Goal: Check status: Check status

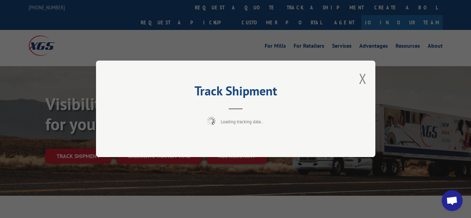
scroll to position [36, 0]
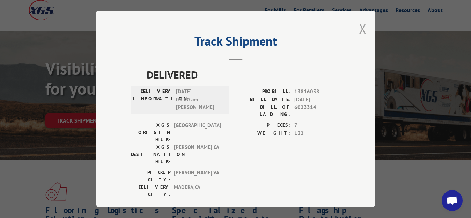
click at [359, 29] on button "Close modal" at bounding box center [363, 29] width 8 height 18
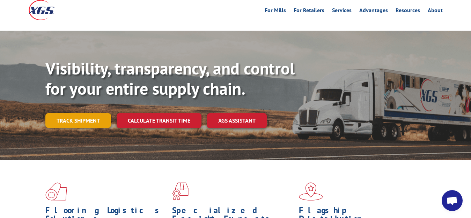
click at [85, 113] on link "Track shipment" at bounding box center [78, 120] width 66 height 15
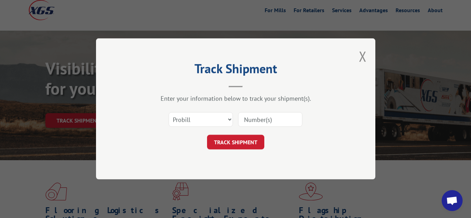
scroll to position [0, 0]
click at [218, 123] on select "Select category... Probill BOL PO" at bounding box center [200, 120] width 64 height 15
select select "bol"
click option "BOL" at bounding box center [0, 0] width 0 height 0
drag, startPoint x: 257, startPoint y: 117, endPoint x: 262, endPoint y: 90, distance: 27.6
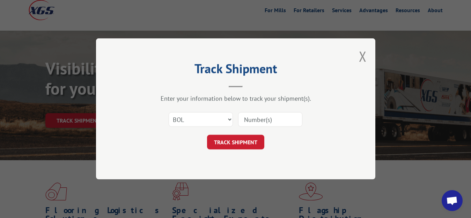
click at [257, 116] on input at bounding box center [270, 120] width 64 height 15
type input "6023313"
click button "TRACK SHIPMENT" at bounding box center [235, 142] width 57 height 15
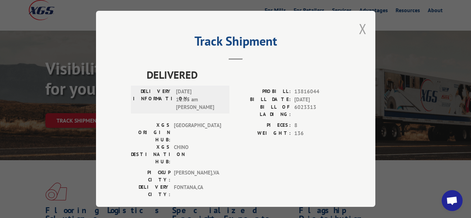
click at [359, 23] on button "Close modal" at bounding box center [363, 29] width 8 height 18
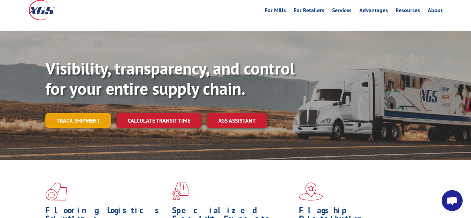
click at [76, 113] on link "Track shipment" at bounding box center [78, 120] width 66 height 15
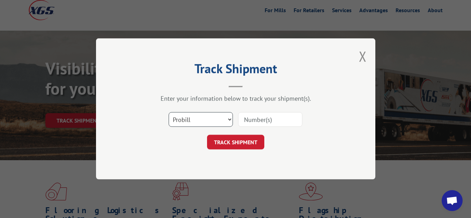
click at [168, 113] on select "Select category... Probill BOL PO" at bounding box center [200, 120] width 64 height 15
select select "bol"
click option "BOL" at bounding box center [0, 0] width 0 height 0
click at [257, 115] on input at bounding box center [270, 120] width 64 height 15
type input "6023769"
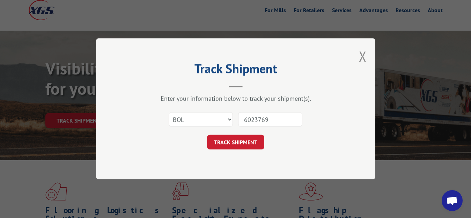
click button "TRACK SHIPMENT" at bounding box center [235, 142] width 57 height 15
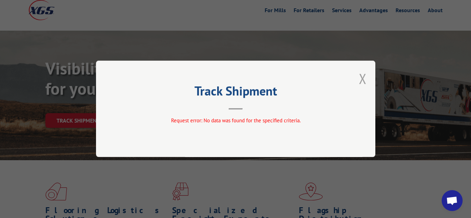
click at [364, 80] on button "Close modal" at bounding box center [363, 78] width 8 height 18
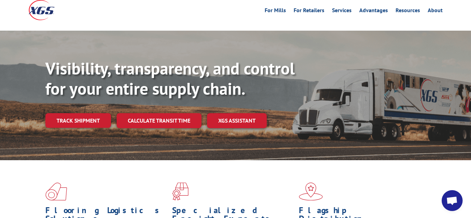
drag, startPoint x: 68, startPoint y: 104, endPoint x: 130, endPoint y: 104, distance: 61.4
click at [71, 113] on link "Track shipment" at bounding box center [78, 120] width 66 height 15
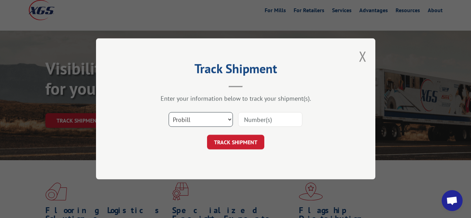
click at [168, 113] on select "Select category... Probill BOL PO" at bounding box center [200, 120] width 64 height 15
select select "bol"
click option "BOL" at bounding box center [0, 0] width 0 height 0
drag, startPoint x: 253, startPoint y: 123, endPoint x: 260, endPoint y: 117, distance: 9.6
click at [257, 119] on input at bounding box center [270, 120] width 64 height 15
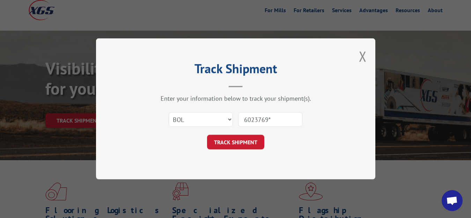
type input "6023769"
click button "TRACK SHIPMENT" at bounding box center [235, 142] width 57 height 15
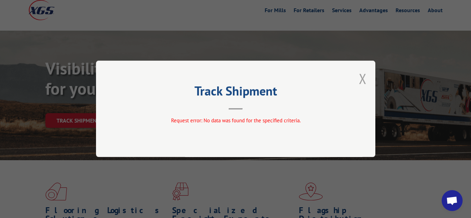
click at [363, 78] on button "Close modal" at bounding box center [363, 78] width 8 height 18
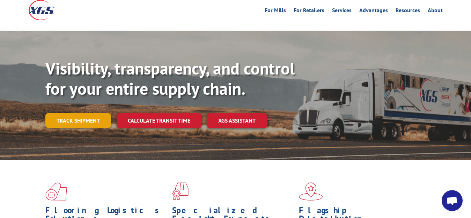
click at [68, 113] on link "Track shipment" at bounding box center [78, 120] width 66 height 15
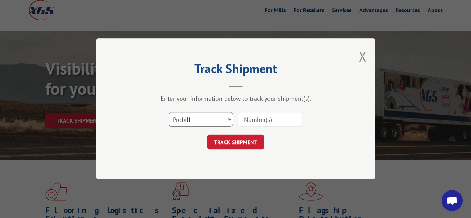
click at [168, 113] on select "Select category... Probill BOL PO" at bounding box center [200, 120] width 64 height 15
select select "bol"
click option "BOL" at bounding box center [0, 0] width 0 height 0
drag, startPoint x: 247, startPoint y: 122, endPoint x: 256, endPoint y: 110, distance: 15.0
click at [247, 121] on input at bounding box center [270, 120] width 64 height 15
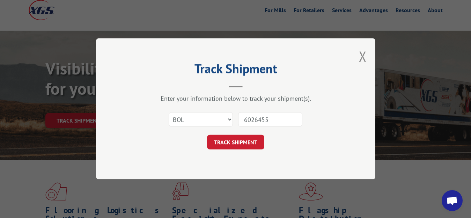
type input "6026455"
click button "TRACK SHIPMENT" at bounding box center [235, 142] width 57 height 15
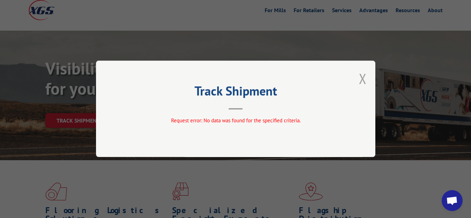
click at [363, 79] on button "Close modal" at bounding box center [363, 78] width 8 height 18
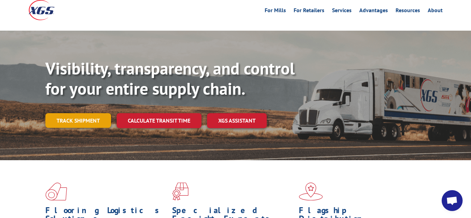
click at [65, 113] on link "Track shipment" at bounding box center [78, 120] width 66 height 15
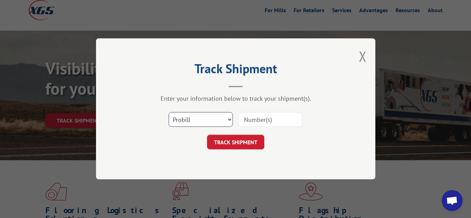
click at [168, 113] on select "Select category... Probill BOL PO" at bounding box center [200, 120] width 64 height 15
select select "bol"
click option "BOL" at bounding box center [0, 0] width 0 height 0
drag, startPoint x: 259, startPoint y: 123, endPoint x: 268, endPoint y: 80, distance: 43.6
click at [259, 119] on input at bounding box center [270, 120] width 64 height 15
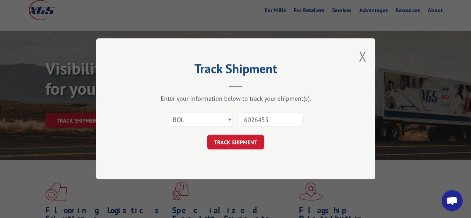
type input "6026455"
click button "TRACK SHIPMENT" at bounding box center [235, 142] width 57 height 15
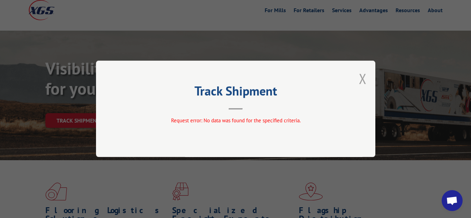
click at [364, 80] on button "Close modal" at bounding box center [363, 78] width 8 height 18
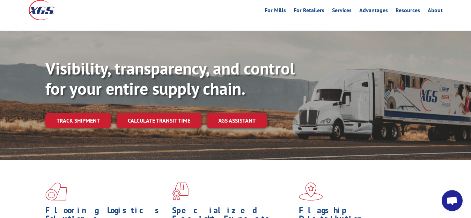
drag, startPoint x: 73, startPoint y: 106, endPoint x: 78, endPoint y: 108, distance: 5.6
click at [74, 113] on link "Track shipment" at bounding box center [78, 120] width 66 height 15
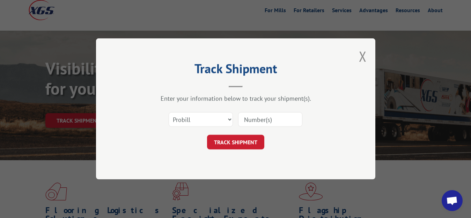
click at [242, 120] on input at bounding box center [270, 120] width 64 height 15
click at [168, 113] on select "Select category... Probill BOL PO" at bounding box center [200, 120] width 64 height 15
select select "bol"
click option "BOL" at bounding box center [0, 0] width 0 height 0
drag, startPoint x: 252, startPoint y: 127, endPoint x: 252, endPoint y: 123, distance: 3.8
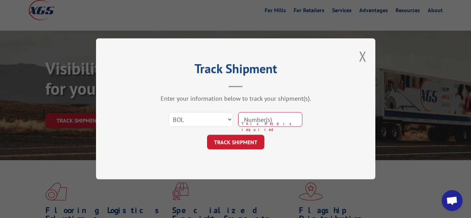
click at [252, 123] on div "This field is required" at bounding box center [270, 120] width 64 height 16
click at [253, 121] on input at bounding box center [270, 120] width 64 height 15
type input "6023767"
click button "TRACK SHIPMENT" at bounding box center [235, 142] width 57 height 15
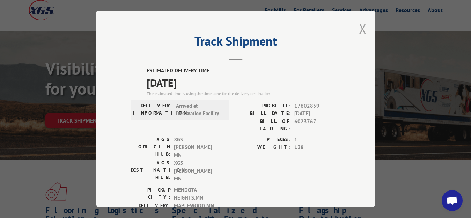
click at [359, 26] on button "Close modal" at bounding box center [363, 29] width 8 height 18
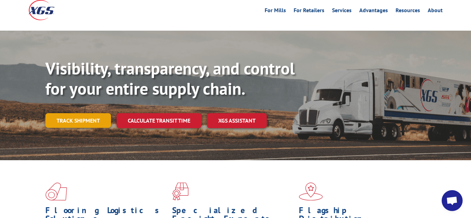
click at [60, 113] on link "Track shipment" at bounding box center [78, 120] width 66 height 15
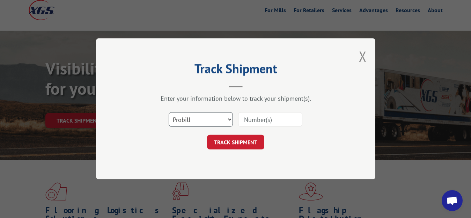
click at [168, 113] on select "Select category... Probill BOL PO" at bounding box center [200, 120] width 64 height 15
select select "bol"
click option "BOL" at bounding box center [0, 0] width 0 height 0
drag, startPoint x: 243, startPoint y: 121, endPoint x: 262, endPoint y: 82, distance: 44.1
click at [243, 120] on input at bounding box center [270, 120] width 64 height 15
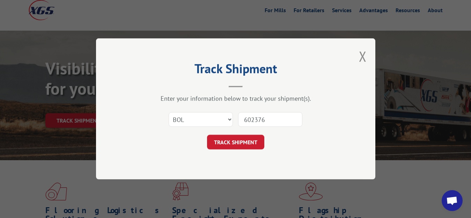
type input "6023768"
click button "TRACK SHIPMENT" at bounding box center [235, 142] width 57 height 15
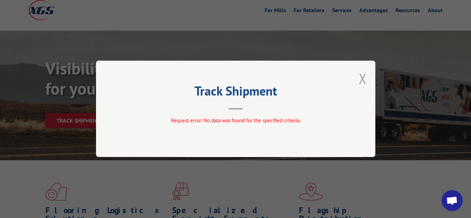
click at [362, 79] on button "Close modal" at bounding box center [363, 78] width 8 height 18
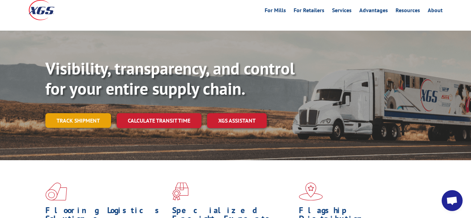
click at [75, 113] on link "Track shipment" at bounding box center [78, 120] width 66 height 15
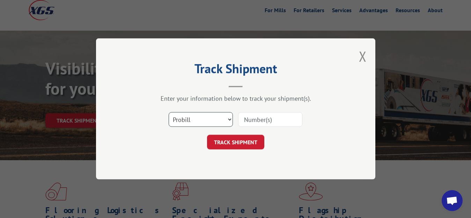
click at [168, 113] on select "Select category... Probill BOL PO" at bounding box center [200, 120] width 64 height 15
select select "bol"
click option "BOL" at bounding box center [0, 0] width 0 height 0
drag, startPoint x: 257, startPoint y: 121, endPoint x: 266, endPoint y: 81, distance: 41.0
click at [257, 120] on input at bounding box center [270, 120] width 64 height 15
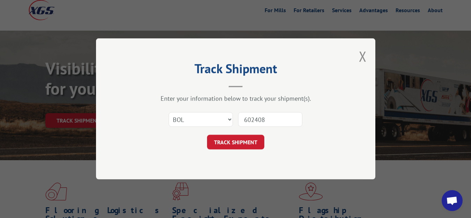
type input "6024087"
click button "TRACK SHIPMENT" at bounding box center [235, 142] width 57 height 15
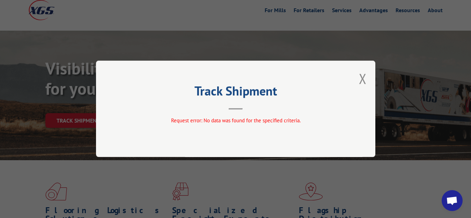
drag, startPoint x: 363, startPoint y: 76, endPoint x: 303, endPoint y: 99, distance: 63.8
click at [362, 77] on button "Close modal" at bounding box center [363, 78] width 8 height 18
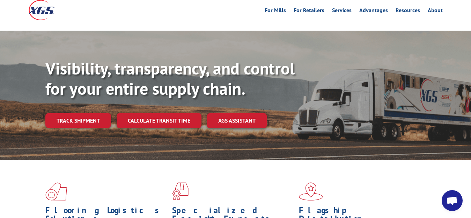
click at [42, 102] on div "Visibility, transparency, and control for your entire supply chain. Track shipm…" at bounding box center [235, 102] width 471 height 143
click at [81, 113] on link "Track shipment" at bounding box center [78, 120] width 66 height 15
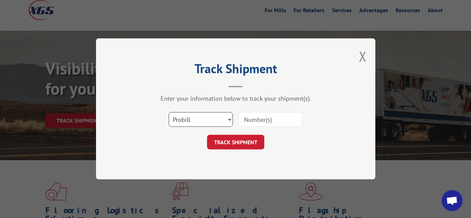
click at [168, 113] on select "Select category... Probill BOL PO" at bounding box center [200, 120] width 64 height 15
select select "bol"
click option "BOL" at bounding box center [0, 0] width 0 height 0
drag, startPoint x: 245, startPoint y: 116, endPoint x: 253, endPoint y: 110, distance: 9.7
click at [250, 113] on input at bounding box center [270, 120] width 64 height 15
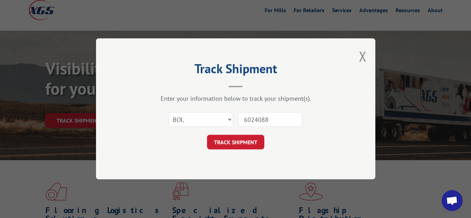
type input "6024088"
click button "TRACK SHIPMENT" at bounding box center [235, 142] width 57 height 15
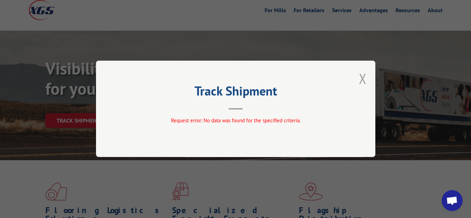
click at [363, 82] on button "Close modal" at bounding box center [363, 78] width 8 height 18
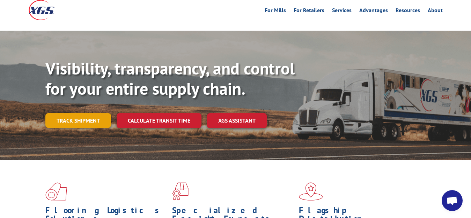
click at [67, 113] on link "Track shipment" at bounding box center [78, 120] width 66 height 15
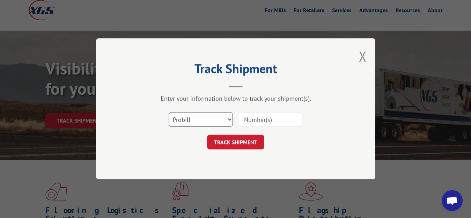
click at [168, 113] on select "Select category... Probill BOL PO" at bounding box center [200, 120] width 64 height 15
select select "bol"
click option "BOL" at bounding box center [0, 0] width 0 height 0
drag, startPoint x: 255, startPoint y: 119, endPoint x: 272, endPoint y: 76, distance: 45.9
click at [255, 117] on input at bounding box center [270, 120] width 64 height 15
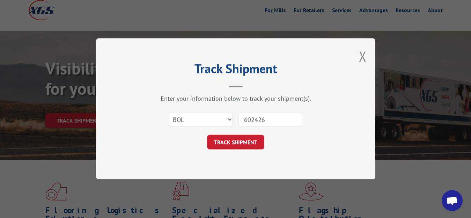
type input "6024263"
click button "TRACK SHIPMENT" at bounding box center [235, 142] width 57 height 15
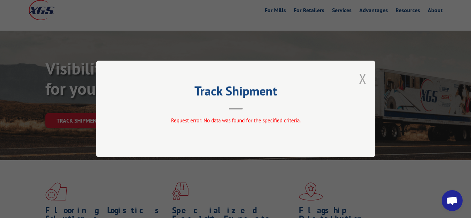
click at [362, 79] on button "Close modal" at bounding box center [363, 78] width 8 height 18
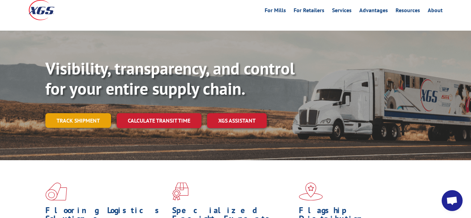
click at [78, 113] on link "Track shipment" at bounding box center [78, 120] width 66 height 15
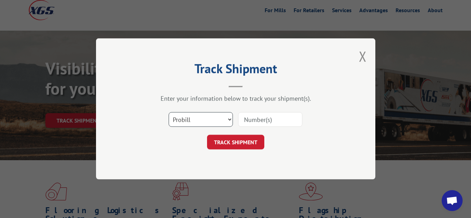
click at [168, 113] on select "Select category... Probill BOL PO" at bounding box center [200, 120] width 64 height 15
select select "bol"
click option "BOL" at bounding box center [0, 0] width 0 height 0
drag, startPoint x: 251, startPoint y: 123, endPoint x: 256, endPoint y: 114, distance: 10.1
click at [251, 122] on input at bounding box center [270, 120] width 64 height 15
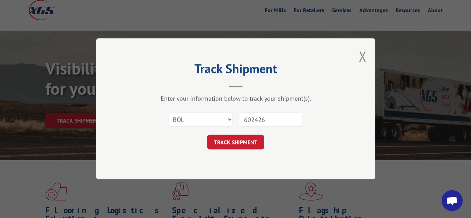
type input "6024261"
click button "TRACK SHIPMENT" at bounding box center [235, 142] width 57 height 15
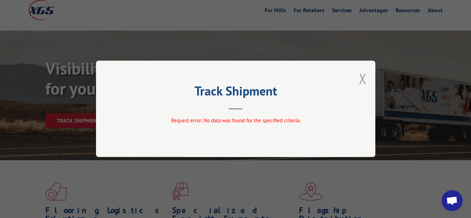
click at [364, 77] on button "Close modal" at bounding box center [363, 78] width 8 height 18
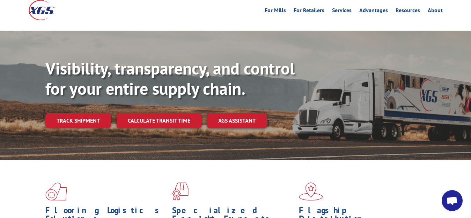
drag, startPoint x: 72, startPoint y: 110, endPoint x: 122, endPoint y: 124, distance: 52.1
click at [72, 113] on link "Track shipment" at bounding box center [78, 120] width 66 height 15
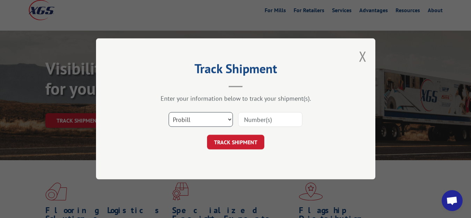
click at [168, 113] on select "Select category... Probill BOL PO" at bounding box center [200, 120] width 64 height 15
select select "bol"
click option "BOL" at bounding box center [0, 0] width 0 height 0
click at [256, 129] on div "Select category... Probill BOL PO" at bounding box center [235, 119] width 209 height 23
drag, startPoint x: 257, startPoint y: 119, endPoint x: 266, endPoint y: 79, distance: 40.5
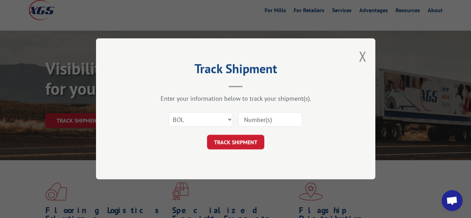
click at [257, 117] on input at bounding box center [270, 120] width 64 height 15
type input "6024264"
click button "TRACK SHIPMENT" at bounding box center [235, 142] width 57 height 15
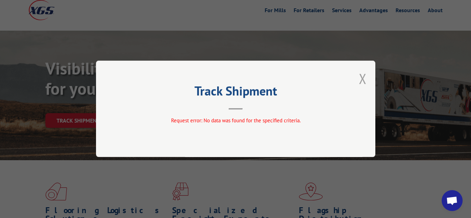
click at [366, 81] on button "Close modal" at bounding box center [363, 78] width 8 height 18
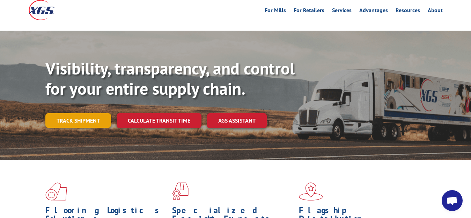
click at [77, 113] on link "Track shipment" at bounding box center [78, 120] width 66 height 15
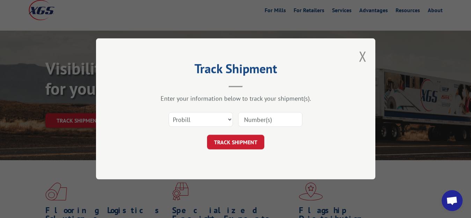
click at [209, 128] on div "Select category... Probill BOL PO" at bounding box center [235, 119] width 209 height 23
click at [168, 113] on select "Select category... Probill BOL PO" at bounding box center [200, 120] width 64 height 15
select select "bol"
click option "BOL" at bounding box center [0, 0] width 0 height 0
drag, startPoint x: 246, startPoint y: 126, endPoint x: 258, endPoint y: 91, distance: 36.7
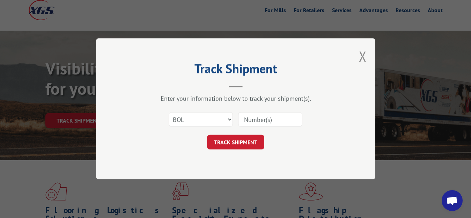
click at [247, 123] on input at bounding box center [270, 120] width 64 height 15
type input "6024386"
click button "TRACK SHIPMENT" at bounding box center [235, 142] width 57 height 15
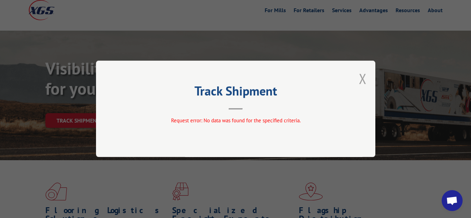
click at [360, 79] on button "Close modal" at bounding box center [363, 78] width 8 height 18
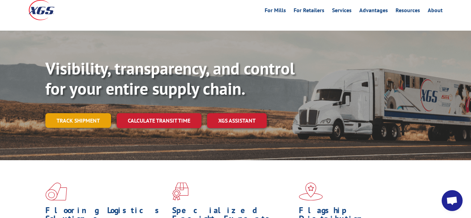
click at [81, 113] on link "Track shipment" at bounding box center [78, 120] width 66 height 15
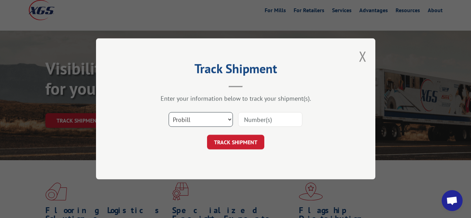
click at [168, 113] on select "Select category... Probill BOL PO" at bounding box center [200, 120] width 64 height 15
select select "bol"
click option "BOL" at bounding box center [0, 0] width 0 height 0
drag, startPoint x: 256, startPoint y: 124, endPoint x: 281, endPoint y: 71, distance: 58.2
click at [258, 119] on input at bounding box center [270, 120] width 64 height 15
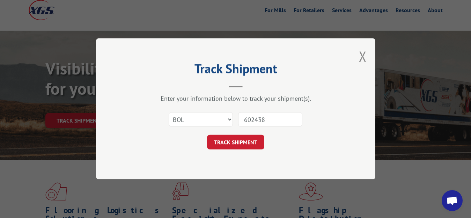
type input "6024384"
click button "TRACK SHIPMENT" at bounding box center [235, 142] width 57 height 15
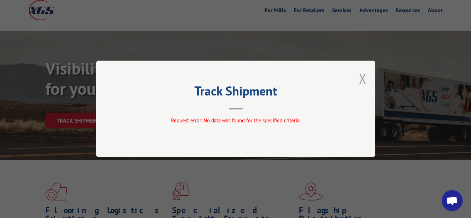
click at [366, 77] on button "Close modal" at bounding box center [363, 78] width 8 height 18
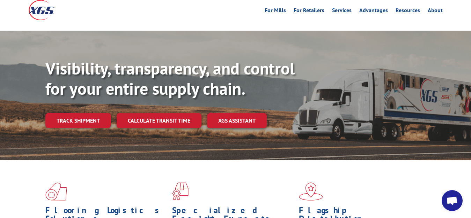
click at [78, 97] on div "Visibility, transparency, and control for your entire supply chain. Track shipm…" at bounding box center [257, 107] width 425 height 97
click at [69, 113] on link "Track shipment" at bounding box center [78, 120] width 66 height 15
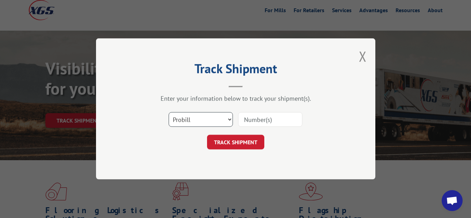
click at [168, 113] on select "Select category... Probill BOL PO" at bounding box center [200, 120] width 64 height 15
select select "bol"
click option "BOL" at bounding box center [0, 0] width 0 height 0
drag, startPoint x: 265, startPoint y: 122, endPoint x: 275, endPoint y: 75, distance: 47.3
click at [267, 119] on input at bounding box center [270, 120] width 64 height 15
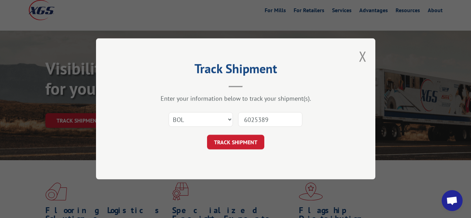
type input "6025389"
click button "TRACK SHIPMENT" at bounding box center [235, 142] width 57 height 15
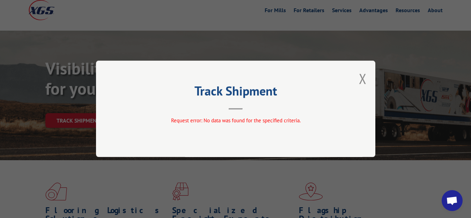
drag, startPoint x: 363, startPoint y: 75, endPoint x: 268, endPoint y: 95, distance: 97.2
click at [360, 77] on button "Close modal" at bounding box center [363, 78] width 8 height 18
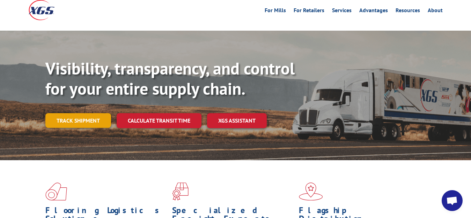
click at [53, 113] on link "Track shipment" at bounding box center [78, 120] width 66 height 15
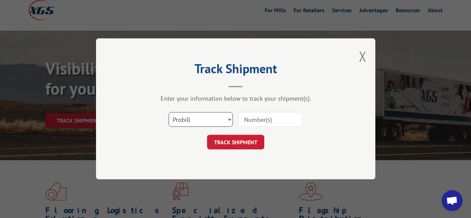
click at [168, 113] on select "Select category... Probill BOL PO" at bounding box center [200, 120] width 64 height 15
select select "bol"
click option "BOL" at bounding box center [0, 0] width 0 height 0
click at [260, 112] on div "Select category... Probill BOL PO" at bounding box center [235, 119] width 209 height 23
drag, startPoint x: 243, startPoint y: 117, endPoint x: 270, endPoint y: 83, distance: 43.2
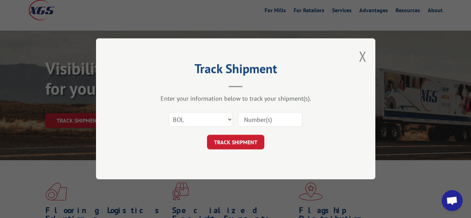
click at [243, 116] on input at bounding box center [270, 120] width 64 height 15
type input "6025390"
click button "TRACK SHIPMENT" at bounding box center [235, 142] width 57 height 15
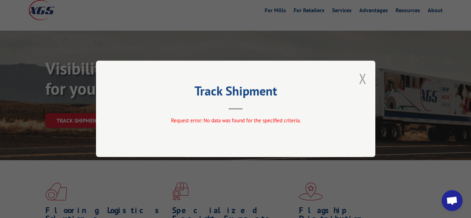
click at [362, 78] on button "Close modal" at bounding box center [363, 78] width 8 height 18
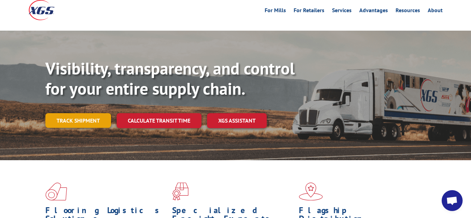
click at [95, 113] on link "Track shipment" at bounding box center [78, 120] width 66 height 15
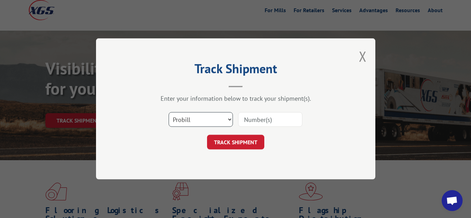
click at [168, 113] on select "Select category... Probill BOL PO" at bounding box center [200, 120] width 64 height 15
select select "bol"
click option "BOL" at bounding box center [0, 0] width 0 height 0
drag, startPoint x: 255, startPoint y: 121, endPoint x: 273, endPoint y: 71, distance: 53.3
click at [260, 117] on input at bounding box center [270, 120] width 64 height 15
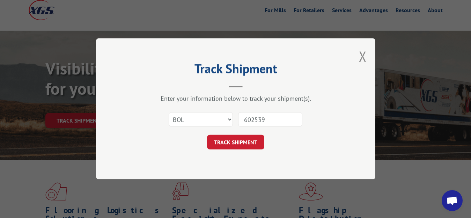
type input "6025392"
click button "TRACK SHIPMENT" at bounding box center [235, 142] width 57 height 15
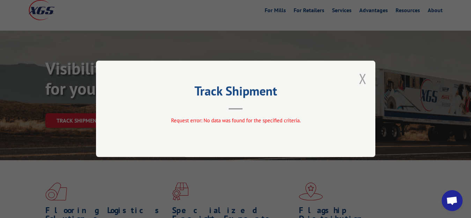
click at [360, 75] on button "Close modal" at bounding box center [363, 78] width 8 height 18
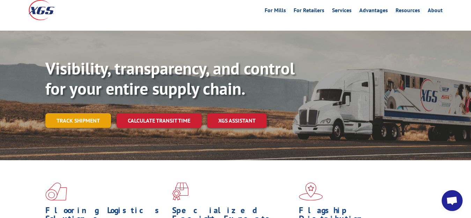
click at [84, 113] on link "Track shipment" at bounding box center [78, 120] width 66 height 15
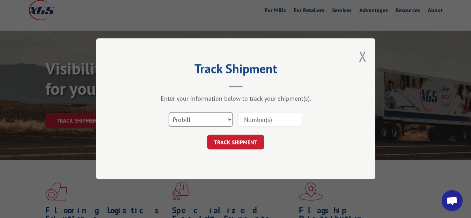
click at [168, 113] on select "Select category... Probill BOL PO" at bounding box center [200, 120] width 64 height 15
select select "bol"
click option "BOL" at bounding box center [0, 0] width 0 height 0
drag, startPoint x: 267, startPoint y: 123, endPoint x: 275, endPoint y: 85, distance: 39.1
click at [268, 122] on input at bounding box center [270, 120] width 64 height 15
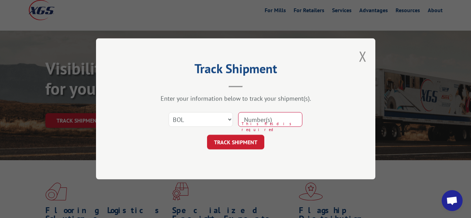
click at [279, 125] on input at bounding box center [270, 120] width 64 height 15
type input "6005863"
click button "TRACK SHIPMENT" at bounding box center [235, 142] width 57 height 15
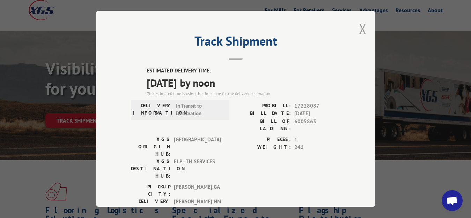
click at [359, 28] on button "Close modal" at bounding box center [363, 29] width 8 height 18
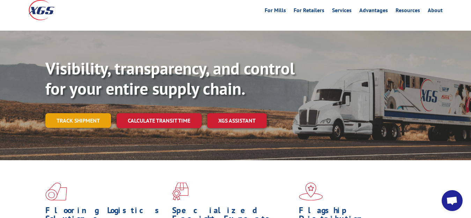
click at [57, 113] on link "Track shipment" at bounding box center [78, 120] width 66 height 15
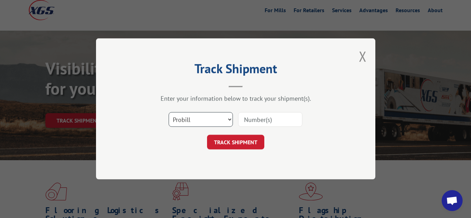
click at [168, 113] on select "Select category... Probill BOL PO" at bounding box center [200, 120] width 64 height 15
select select "bol"
click option "BOL" at bounding box center [0, 0] width 0 height 0
drag, startPoint x: 276, startPoint y: 111, endPoint x: 259, endPoint y: 120, distance: 20.0
click at [272, 114] on div "Select category... Probill BOL PO" at bounding box center [235, 119] width 209 height 23
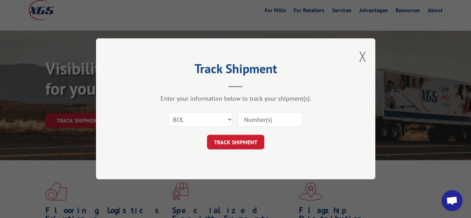
click at [253, 122] on input at bounding box center [270, 120] width 64 height 15
type input "6025393"
click button "TRACK SHIPMENT" at bounding box center [235, 142] width 57 height 15
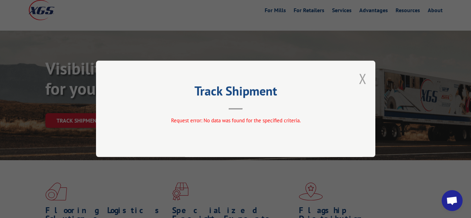
click at [363, 78] on button "Close modal" at bounding box center [363, 78] width 8 height 18
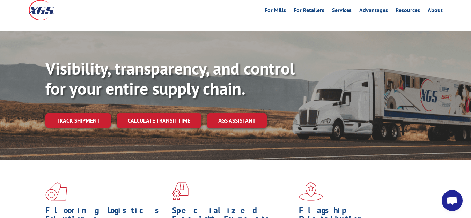
click at [77, 98] on div "Visibility, transparency, and control for your entire supply chain. Track shipm…" at bounding box center [257, 107] width 425 height 97
click at [75, 113] on link "Track shipment" at bounding box center [78, 120] width 66 height 15
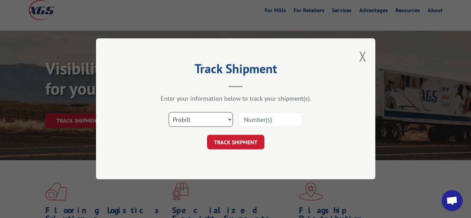
click at [168, 113] on select "Select category... Probill BOL PO" at bounding box center [200, 120] width 64 height 15
select select "bol"
click option "BOL" at bounding box center [0, 0] width 0 height 0
drag, startPoint x: 248, startPoint y: 120, endPoint x: 224, endPoint y: 80, distance: 46.6
click at [248, 120] on input at bounding box center [270, 120] width 64 height 15
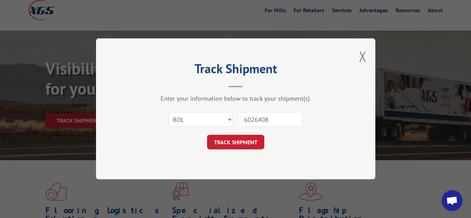
type input "6026408"
click button "TRACK SHIPMENT" at bounding box center [235, 142] width 57 height 15
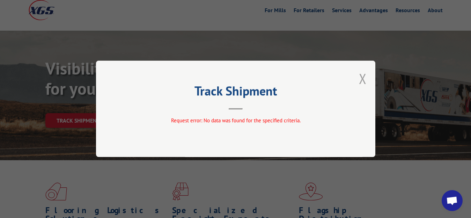
click at [364, 76] on button "Close modal" at bounding box center [363, 78] width 8 height 18
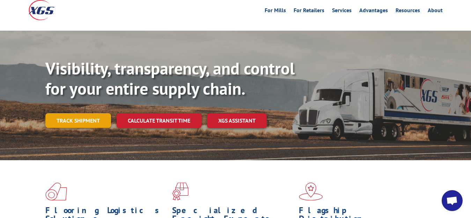
click at [94, 113] on link "Track shipment" at bounding box center [78, 120] width 66 height 15
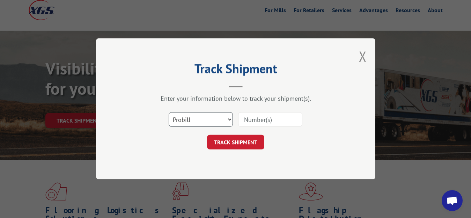
click at [168, 113] on select "Select category... Probill BOL PO" at bounding box center [200, 120] width 64 height 15
select select "bol"
click option "BOL" at bounding box center [0, 0] width 0 height 0
drag, startPoint x: 256, startPoint y: 122, endPoint x: 260, endPoint y: 83, distance: 39.9
click at [257, 117] on input at bounding box center [270, 120] width 64 height 15
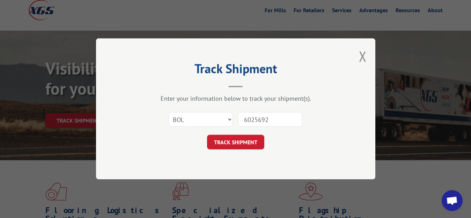
type input "6025692"
click button "TRACK SHIPMENT" at bounding box center [235, 142] width 57 height 15
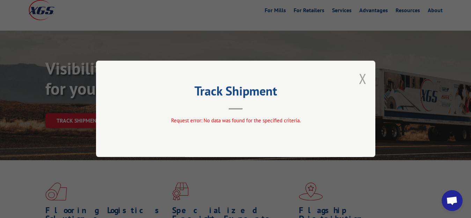
drag, startPoint x: 362, startPoint y: 82, endPoint x: 311, endPoint y: 93, distance: 51.8
click at [362, 82] on button "Close modal" at bounding box center [363, 78] width 8 height 18
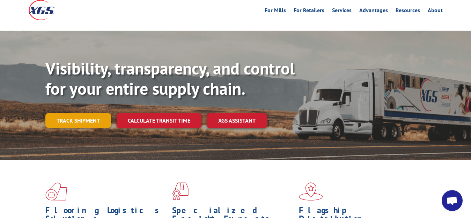
click at [75, 113] on link "Track shipment" at bounding box center [78, 120] width 66 height 15
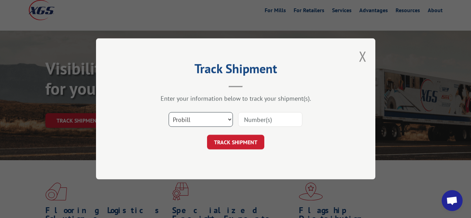
click at [168, 113] on select "Select category... Probill BOL PO" at bounding box center [200, 120] width 64 height 15
select select "bol"
click option "BOL" at bounding box center [0, 0] width 0 height 0
click at [263, 119] on input at bounding box center [270, 120] width 64 height 15
type input "6025690"
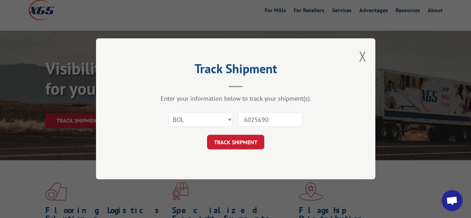
click button "TRACK SHIPMENT" at bounding box center [235, 142] width 57 height 15
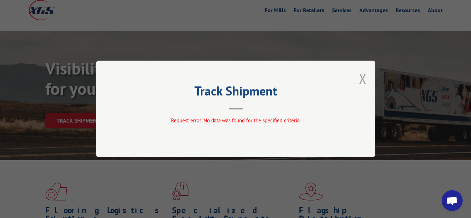
click at [362, 83] on button "Close modal" at bounding box center [363, 78] width 8 height 18
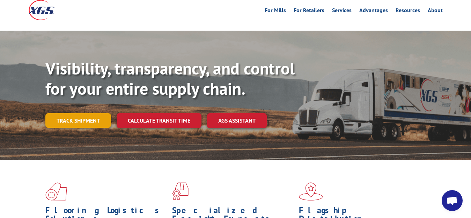
click at [66, 113] on link "Track shipment" at bounding box center [78, 120] width 66 height 15
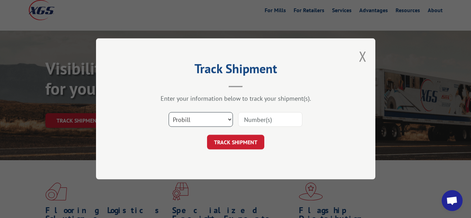
click at [168, 113] on select "Select category... Probill BOL PO" at bounding box center [200, 120] width 64 height 15
select select "bol"
click option "BOL" at bounding box center [0, 0] width 0 height 0
click at [256, 125] on input at bounding box center [270, 120] width 64 height 15
type input "6025797"
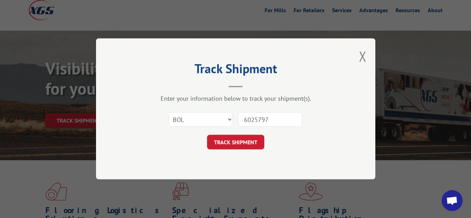
click button "TRACK SHIPMENT" at bounding box center [235, 142] width 57 height 15
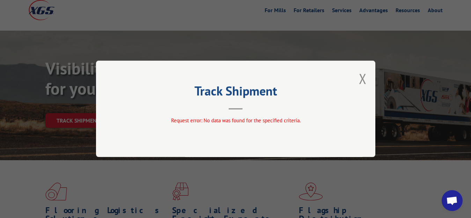
drag, startPoint x: 361, startPoint y: 78, endPoint x: 344, endPoint y: 96, distance: 24.4
click at [361, 80] on button "Close modal" at bounding box center [363, 78] width 8 height 18
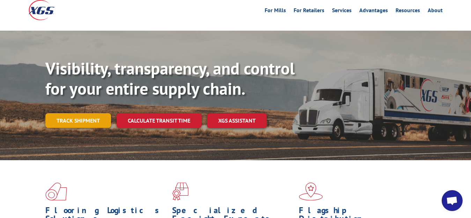
click at [84, 113] on link "Track shipment" at bounding box center [78, 120] width 66 height 15
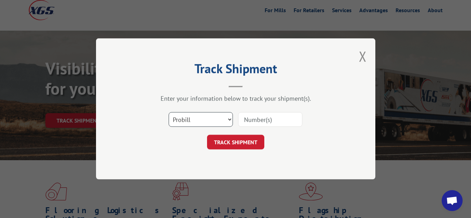
click at [168, 113] on select "Select category... Probill BOL PO" at bounding box center [200, 120] width 64 height 15
select select "bol"
click option "BOL" at bounding box center [0, 0] width 0 height 0
drag, startPoint x: 248, startPoint y: 126, endPoint x: 286, endPoint y: 65, distance: 72.0
click at [251, 122] on input at bounding box center [270, 120] width 64 height 15
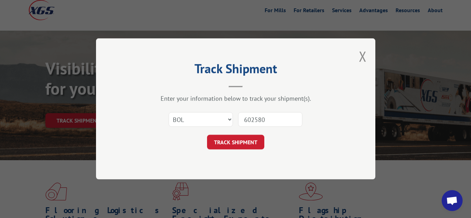
type input "6025807"
click button "TRACK SHIPMENT" at bounding box center [235, 142] width 57 height 15
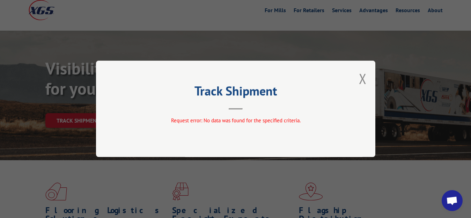
click at [358, 78] on div "Track Shipment Request error: No data was found for the specified criteria." at bounding box center [235, 109] width 279 height 97
click at [361, 83] on button "Close modal" at bounding box center [363, 78] width 8 height 18
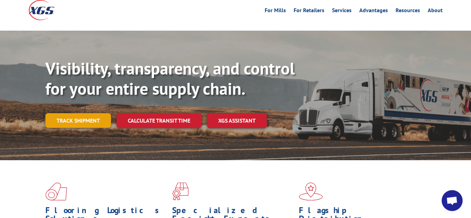
click at [83, 113] on link "Track shipment" at bounding box center [78, 120] width 66 height 15
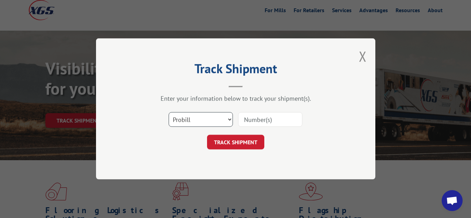
click at [168, 113] on select "Select category... Probill BOL PO" at bounding box center [200, 120] width 64 height 15
select select "bol"
click option "BOL" at bounding box center [0, 0] width 0 height 0
drag, startPoint x: 269, startPoint y: 126, endPoint x: 271, endPoint y: 119, distance: 6.9
click at [270, 120] on input at bounding box center [270, 120] width 64 height 15
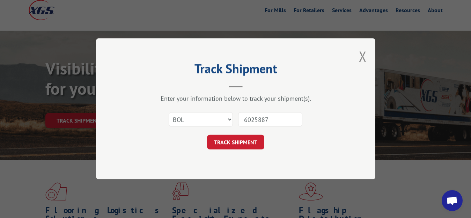
type input "6025887"
click button "TRACK SHIPMENT" at bounding box center [235, 142] width 57 height 15
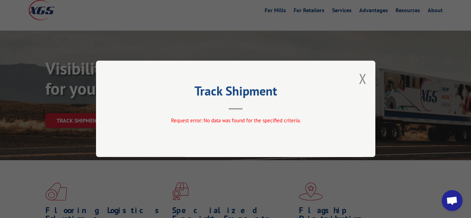
click at [358, 79] on div "Track Shipment Request error: No data was found for the specified criteria." at bounding box center [235, 109] width 279 height 97
click at [362, 78] on button "Close modal" at bounding box center [363, 78] width 8 height 18
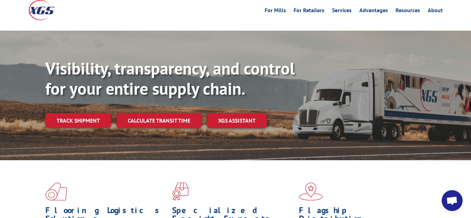
drag, startPoint x: 74, startPoint y: 101, endPoint x: 135, endPoint y: 111, distance: 61.9
click at [74, 113] on link "Track shipment" at bounding box center [78, 120] width 66 height 15
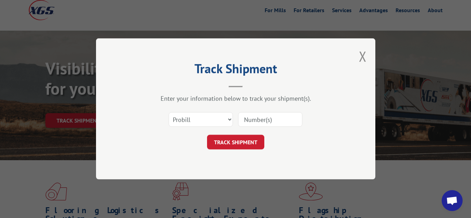
click at [182, 110] on div "Select category... Probill BOL PO" at bounding box center [235, 119] width 209 height 23
click at [168, 113] on select "Select category... Probill BOL PO" at bounding box center [200, 120] width 64 height 15
select select "bol"
click option "BOL" at bounding box center [0, 0] width 0 height 0
drag, startPoint x: 245, startPoint y: 124, endPoint x: 255, endPoint y: 80, distance: 44.8
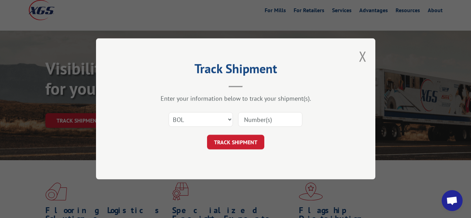
click at [245, 123] on input at bounding box center [270, 120] width 64 height 15
type input "6026780"
click button "TRACK SHIPMENT" at bounding box center [235, 142] width 57 height 15
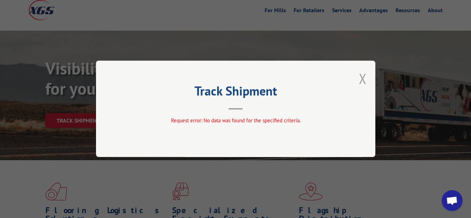
click at [365, 80] on button "Close modal" at bounding box center [363, 78] width 8 height 18
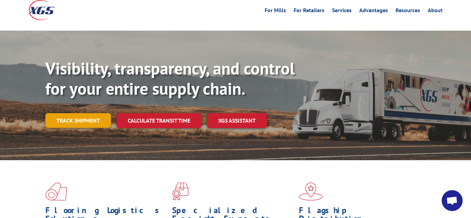
click at [58, 113] on link "Track shipment" at bounding box center [78, 120] width 66 height 15
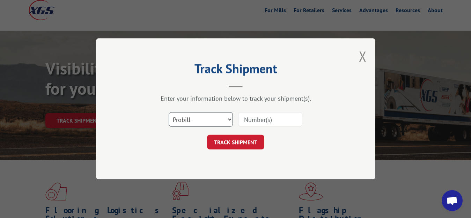
click at [168, 113] on select "Select category... Probill BOL PO" at bounding box center [200, 120] width 64 height 15
select select "bol"
click option "BOL" at bounding box center [0, 0] width 0 height 0
drag, startPoint x: 251, startPoint y: 116, endPoint x: 255, endPoint y: 77, distance: 39.3
click at [251, 114] on input at bounding box center [270, 120] width 64 height 15
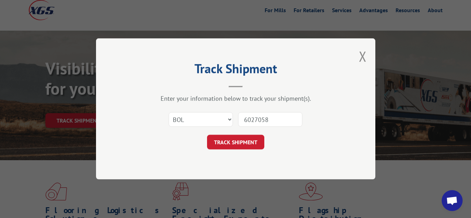
type input "6027058"
click button "TRACK SHIPMENT" at bounding box center [235, 142] width 57 height 15
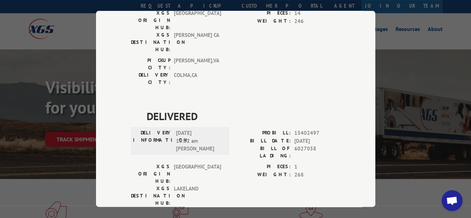
scroll to position [36, 0]
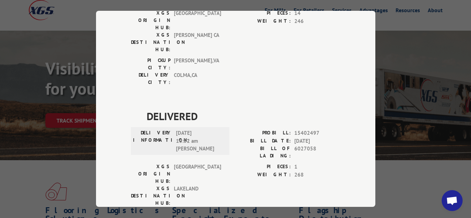
click at [324, 145] on span "6027058" at bounding box center [317, 152] width 46 height 15
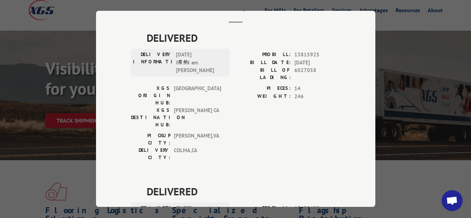
scroll to position [0, 0]
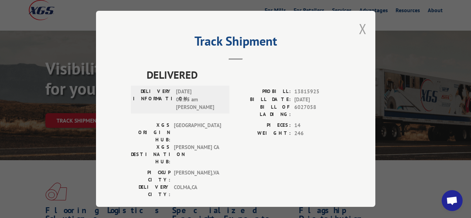
click at [359, 28] on button "Close modal" at bounding box center [363, 29] width 8 height 18
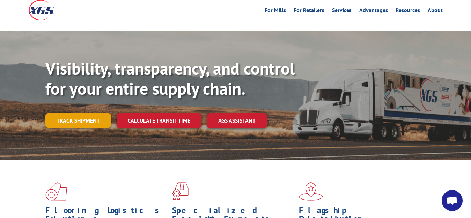
click at [83, 113] on link "Track shipment" at bounding box center [78, 120] width 66 height 15
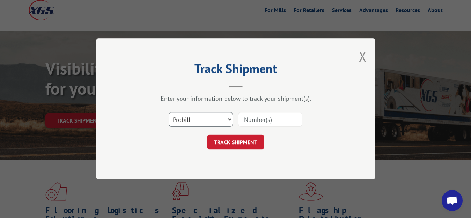
click at [168, 113] on select "Select category... Probill BOL PO" at bounding box center [200, 120] width 64 height 15
select select "bol"
click option "BOL" at bounding box center [0, 0] width 0 height 0
click at [249, 121] on input at bounding box center [270, 120] width 64 height 15
type input "6027060"
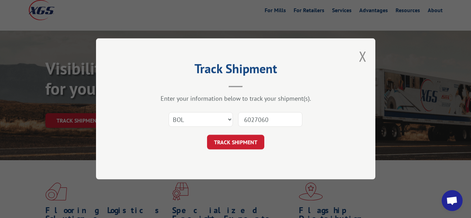
click button "TRACK SHIPMENT" at bounding box center [235, 142] width 57 height 15
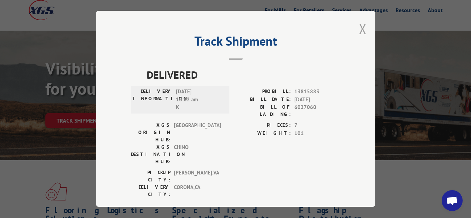
click at [361, 28] on button "Close modal" at bounding box center [363, 29] width 8 height 18
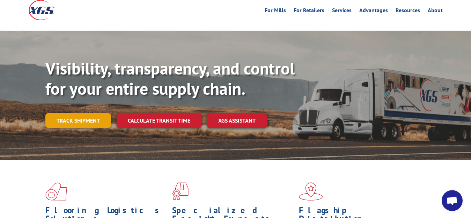
click at [70, 113] on link "Track shipment" at bounding box center [78, 120] width 66 height 15
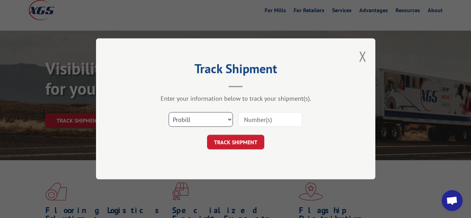
click at [168, 113] on select "Select category... Probill BOL PO" at bounding box center [200, 120] width 64 height 15
select select "bol"
click option "BOL" at bounding box center [0, 0] width 0 height 0
drag, startPoint x: 246, startPoint y: 121, endPoint x: 250, endPoint y: 99, distance: 22.7
click at [246, 121] on input at bounding box center [270, 120] width 64 height 15
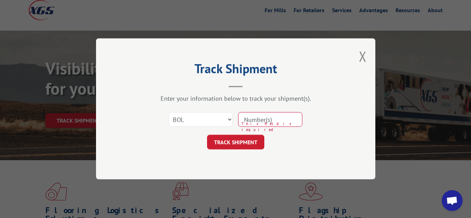
click at [266, 121] on input at bounding box center [270, 120] width 64 height 15
type input "6014285"
click button "TRACK SHIPMENT" at bounding box center [235, 142] width 57 height 15
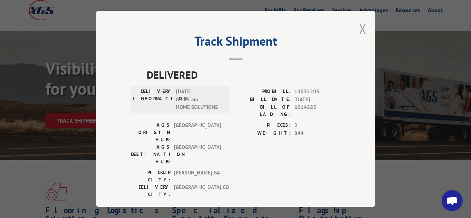
click at [359, 24] on button "Close modal" at bounding box center [363, 29] width 8 height 18
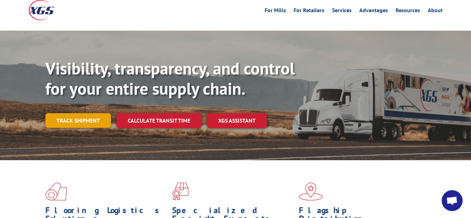
click at [83, 113] on link "Track shipment" at bounding box center [78, 120] width 66 height 15
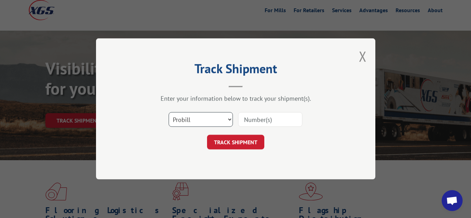
click at [168, 113] on select "Select category... Probill BOL PO" at bounding box center [200, 120] width 64 height 15
select select "bol"
click option "BOL" at bounding box center [0, 0] width 0 height 0
click at [257, 120] on input at bounding box center [270, 120] width 64 height 15
type input "6026780"
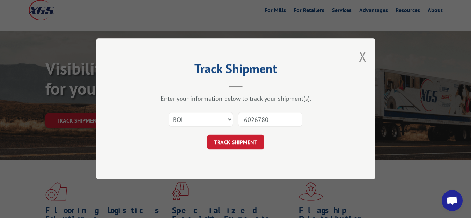
click button "TRACK SHIPMENT" at bounding box center [235, 142] width 57 height 15
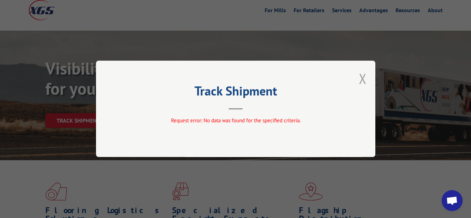
click at [362, 78] on button "Close modal" at bounding box center [363, 78] width 8 height 18
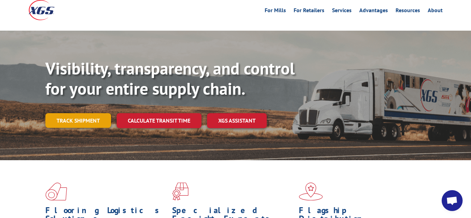
click at [90, 113] on link "Track shipment" at bounding box center [78, 120] width 66 height 15
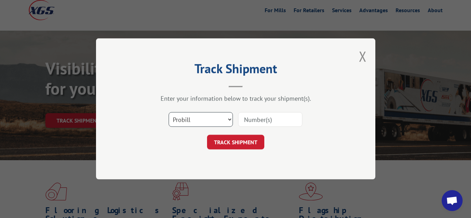
click at [168, 113] on select "Select category... Probill BOL PO" at bounding box center [200, 120] width 64 height 15
select select "bol"
click option "BOL" at bounding box center [0, 0] width 0 height 0
click at [248, 117] on input at bounding box center [270, 120] width 64 height 15
type input "6027258"
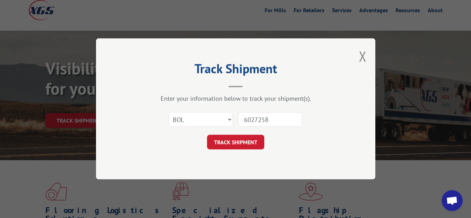
click button "TRACK SHIPMENT" at bounding box center [235, 142] width 57 height 15
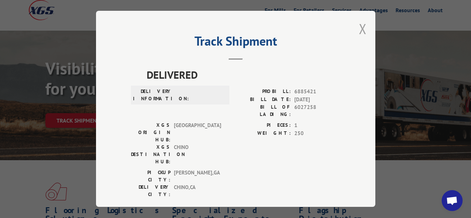
click at [359, 25] on button "Close modal" at bounding box center [363, 29] width 8 height 18
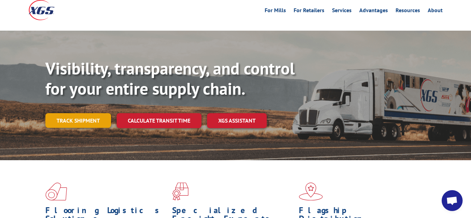
click at [60, 113] on link "Track shipment" at bounding box center [78, 120] width 66 height 15
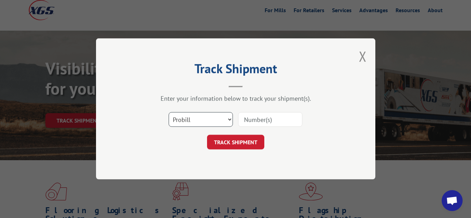
click at [168, 113] on select "Select category... Probill BOL PO" at bounding box center [200, 120] width 64 height 15
select select "bol"
click option "BOL" at bounding box center [0, 0] width 0 height 0
drag, startPoint x: 241, startPoint y: 126, endPoint x: 260, endPoint y: 98, distance: 33.1
click at [242, 125] on input at bounding box center [270, 120] width 64 height 15
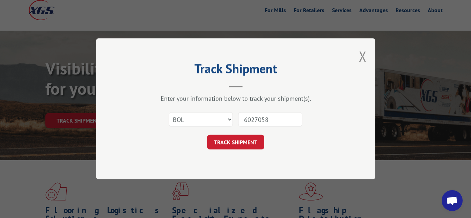
type input "6027058"
click button "TRACK SHIPMENT" at bounding box center [235, 142] width 57 height 15
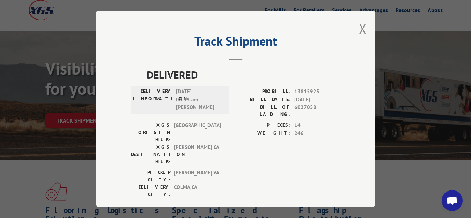
drag, startPoint x: 356, startPoint y: 28, endPoint x: 325, endPoint y: 41, distance: 33.3
click at [359, 28] on button "Close modal" at bounding box center [363, 29] width 8 height 18
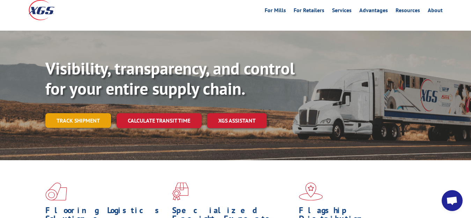
click at [75, 113] on link "Track shipment" at bounding box center [78, 120] width 66 height 15
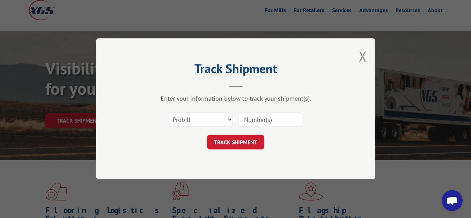
click at [192, 111] on div "Select category... Probill BOL PO" at bounding box center [235, 119] width 209 height 23
click at [168, 113] on select "Select category... Probill BOL PO" at bounding box center [200, 120] width 64 height 15
select select "bol"
click option "BOL" at bounding box center [0, 0] width 0 height 0
drag, startPoint x: 264, startPoint y: 120, endPoint x: 265, endPoint y: 107, distance: 12.6
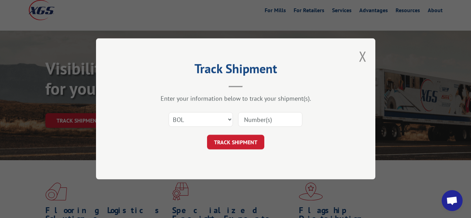
click at [264, 115] on input at bounding box center [270, 120] width 64 height 15
type input "6027060"
click button "TRACK SHIPMENT" at bounding box center [235, 142] width 57 height 15
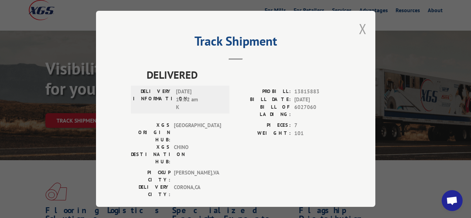
click at [364, 28] on button "Close modal" at bounding box center [363, 29] width 8 height 18
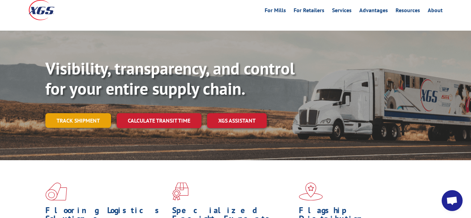
click at [72, 113] on link "Track shipment" at bounding box center [78, 120] width 66 height 15
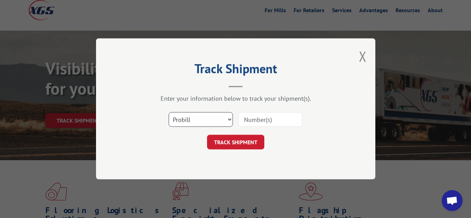
click at [168, 113] on select "Select category... Probill BOL PO" at bounding box center [200, 120] width 64 height 15
select select "bol"
click option "BOL" at bounding box center [0, 0] width 0 height 0
drag, startPoint x: 283, startPoint y: 113, endPoint x: 275, endPoint y: 118, distance: 9.4
click at [276, 117] on input at bounding box center [270, 120] width 64 height 15
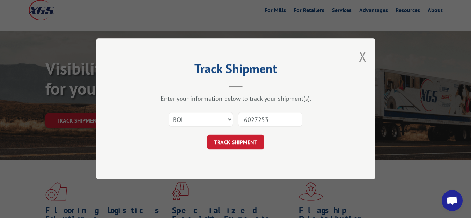
type input "6027253"
click button "TRACK SHIPMENT" at bounding box center [235, 142] width 57 height 15
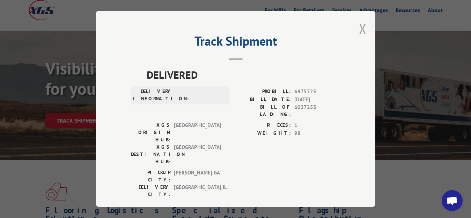
click at [360, 27] on button "Close modal" at bounding box center [363, 29] width 8 height 18
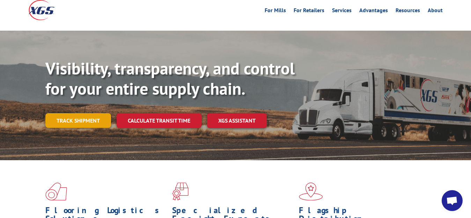
click at [64, 113] on link "Track shipment" at bounding box center [78, 120] width 66 height 15
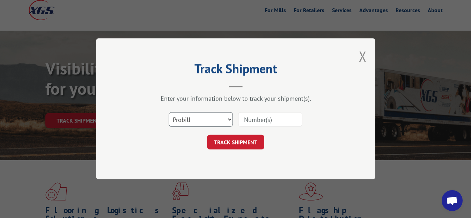
click at [168, 113] on select "Select category... Probill BOL PO" at bounding box center [200, 120] width 64 height 15
select select "bol"
click option "BOL" at bounding box center [0, 0] width 0 height 0
drag, startPoint x: 251, startPoint y: 123, endPoint x: 262, endPoint y: 94, distance: 31.4
click at [251, 122] on input at bounding box center [270, 120] width 64 height 15
